Goal: Find specific page/section: Find specific page/section

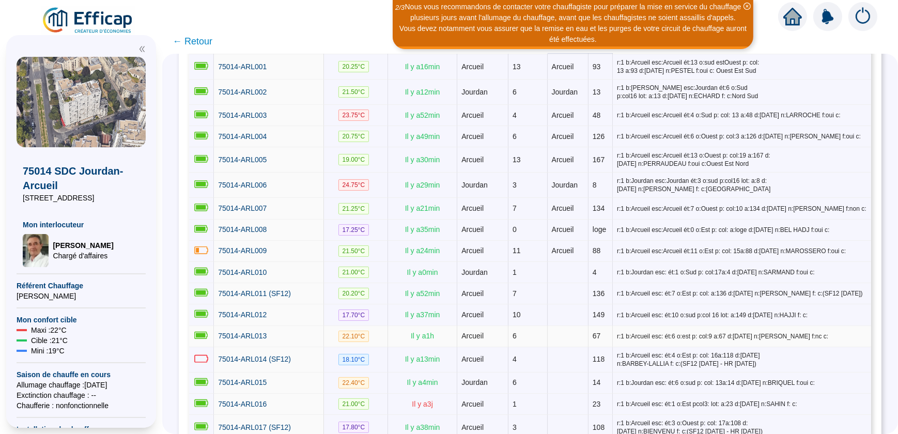
scroll to position [188, 0]
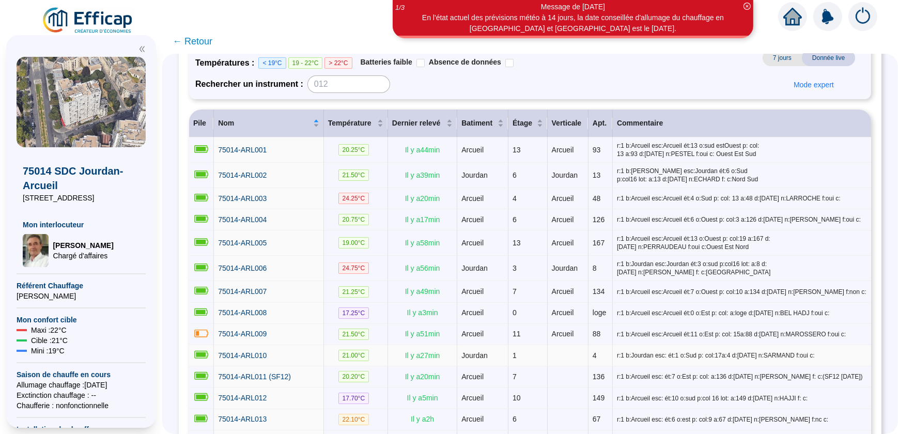
scroll to position [141, 0]
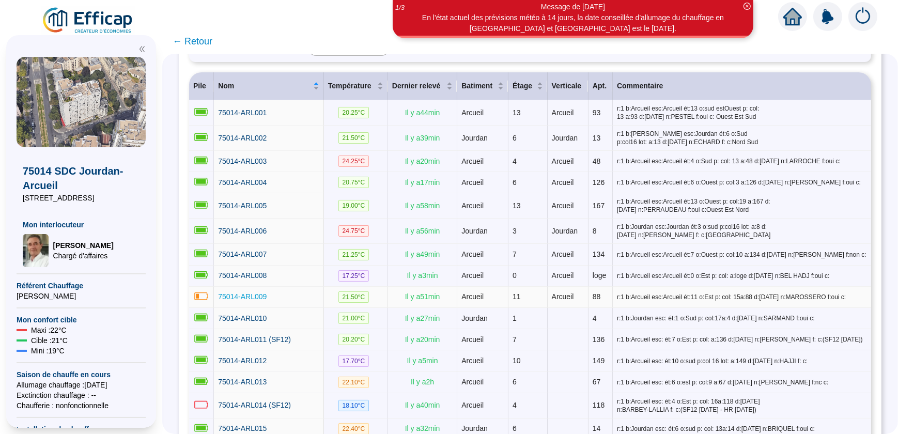
click at [246, 293] on span "75014-ARL009" at bounding box center [242, 297] width 49 height 8
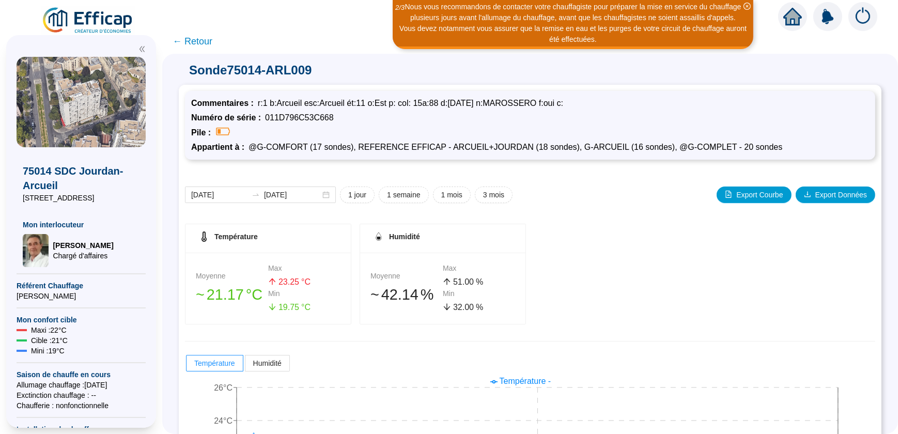
click at [182, 42] on span "← Retour" at bounding box center [193, 41] width 40 height 14
